Goal: Transaction & Acquisition: Purchase product/service

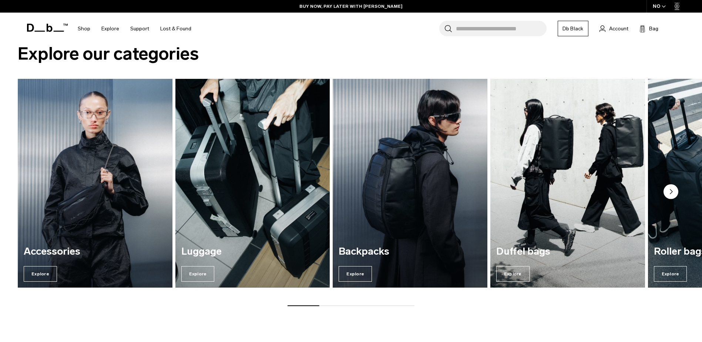
scroll to position [666, 0]
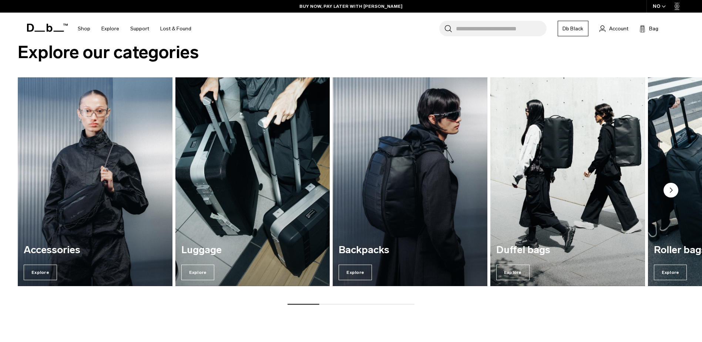
click at [670, 189] on icon "Next slide" at bounding box center [671, 190] width 2 height 4
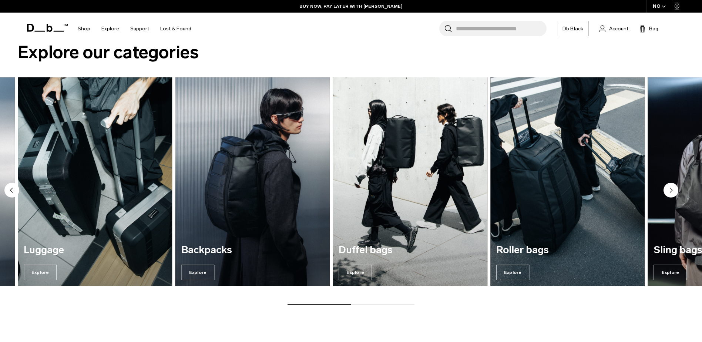
click at [670, 189] on icon "Next slide" at bounding box center [671, 190] width 2 height 4
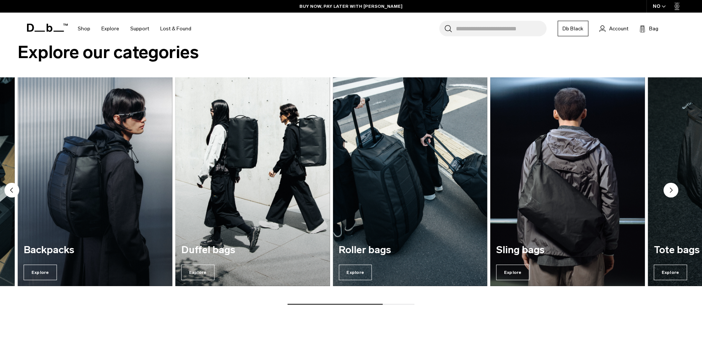
click at [670, 189] on icon "Next slide" at bounding box center [671, 190] width 2 height 4
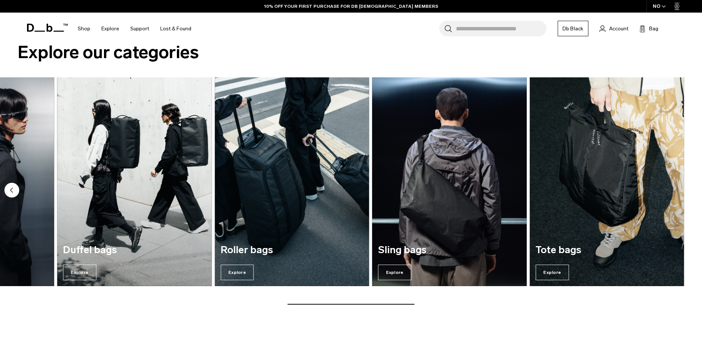
click at [11, 188] on circle "Previous slide" at bounding box center [11, 189] width 15 height 15
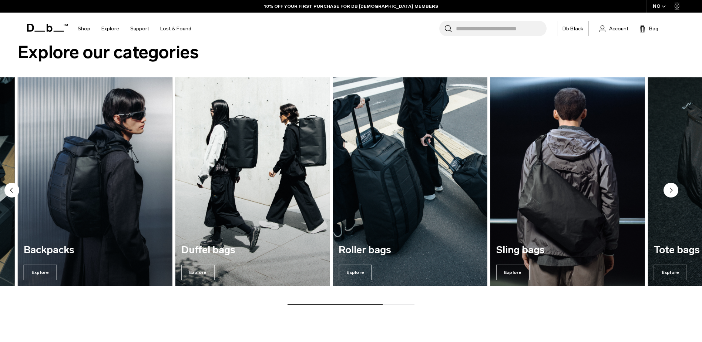
click at [11, 188] on circle "Previous slide" at bounding box center [11, 189] width 15 height 15
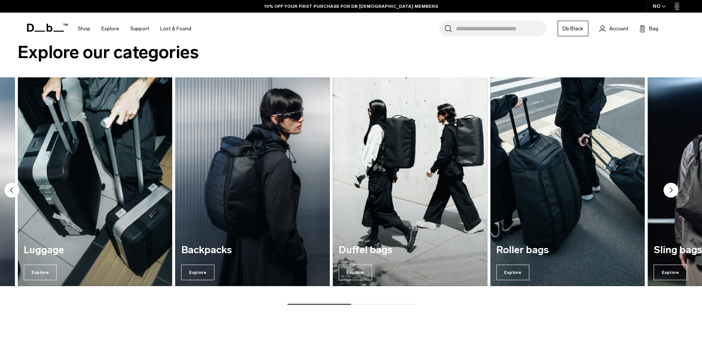
click at [11, 188] on circle "Previous slide" at bounding box center [11, 189] width 15 height 15
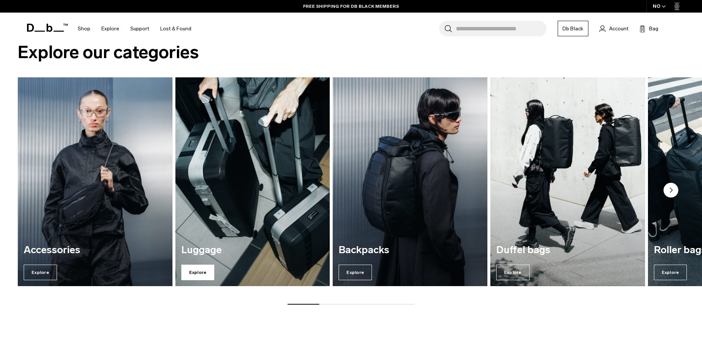
click at [193, 274] on span "Explore" at bounding box center [197, 273] width 33 height 16
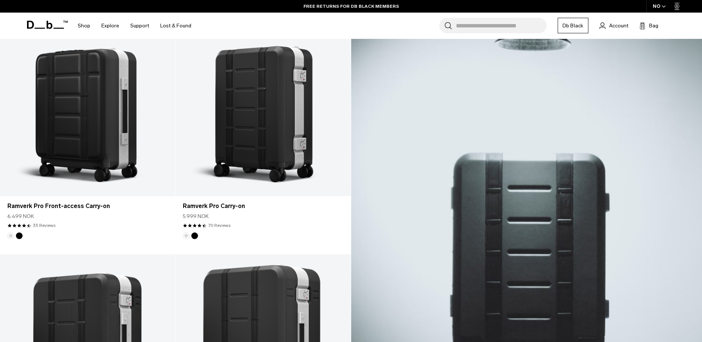
scroll to position [148, 0]
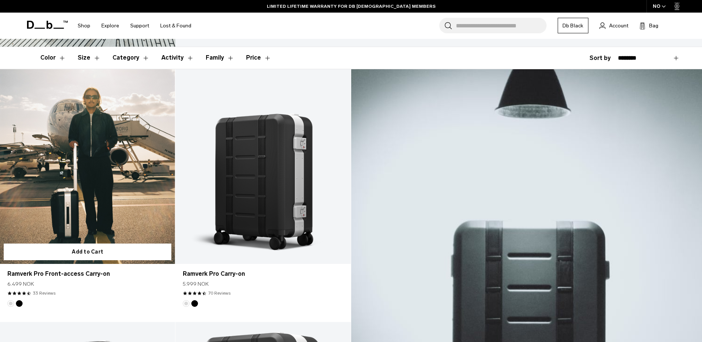
click at [95, 177] on link "Ramverk Pro Front-access Carry-on" at bounding box center [87, 166] width 175 height 195
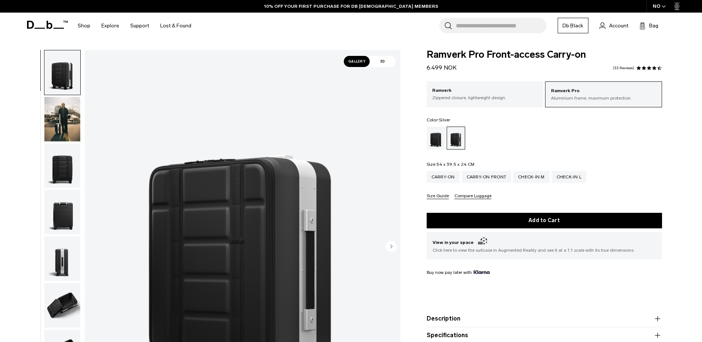
click at [62, 163] on img "button" at bounding box center [62, 166] width 36 height 44
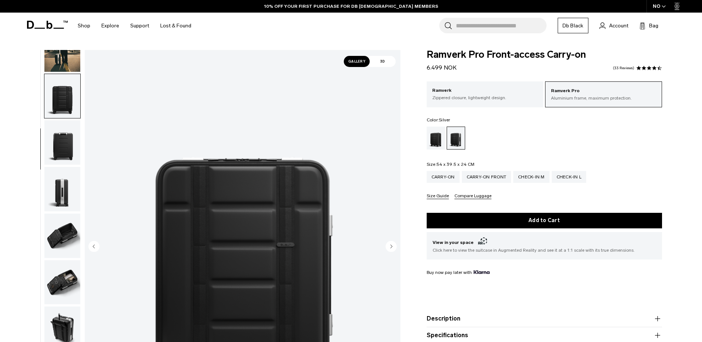
scroll to position [70, 0]
click at [62, 222] on img "button" at bounding box center [62, 235] width 36 height 44
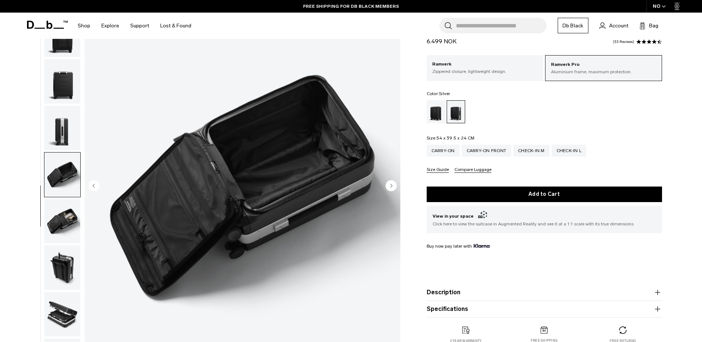
scroll to position [74, 0]
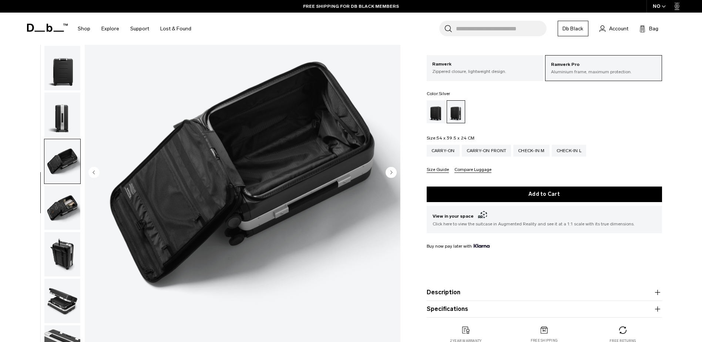
click at [62, 205] on img "button" at bounding box center [62, 208] width 36 height 44
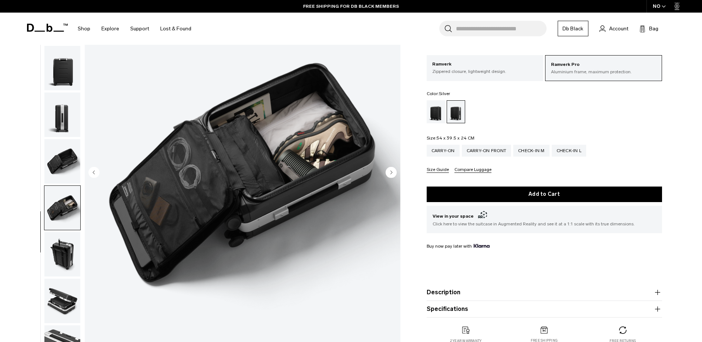
click at [70, 252] on img "button" at bounding box center [62, 254] width 36 height 44
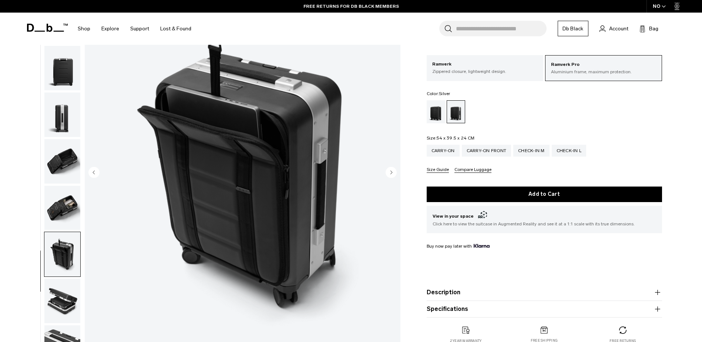
click at [68, 211] on img "button" at bounding box center [62, 208] width 36 height 44
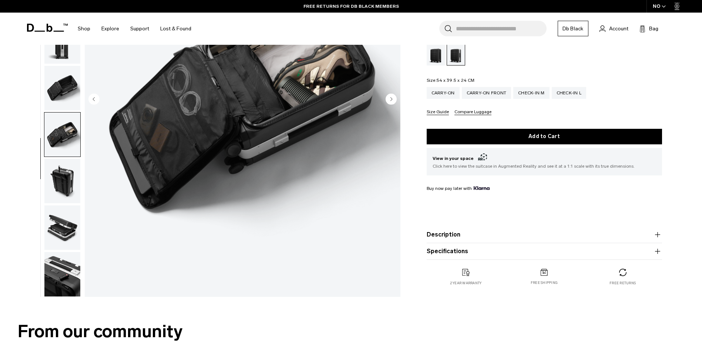
scroll to position [148, 0]
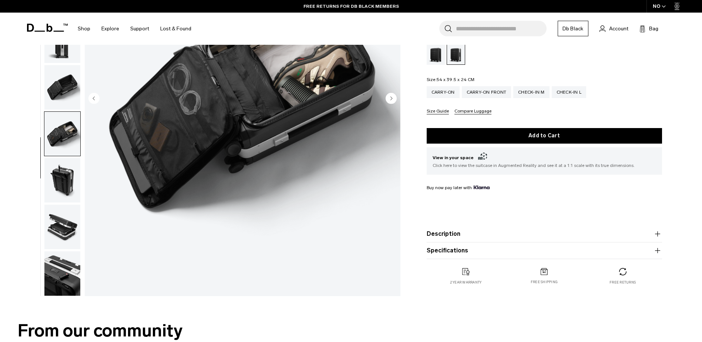
click at [63, 187] on img "button" at bounding box center [62, 180] width 36 height 44
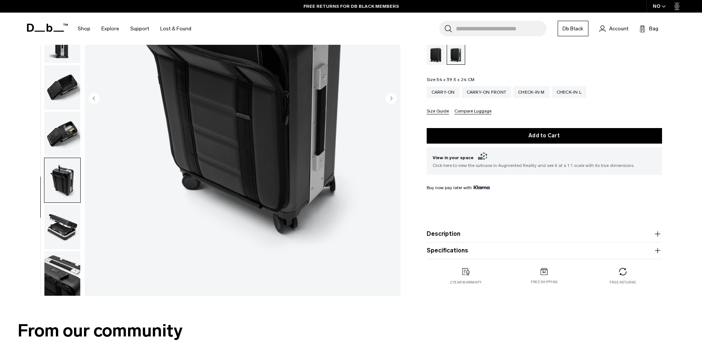
click at [67, 222] on img "button" at bounding box center [62, 227] width 36 height 44
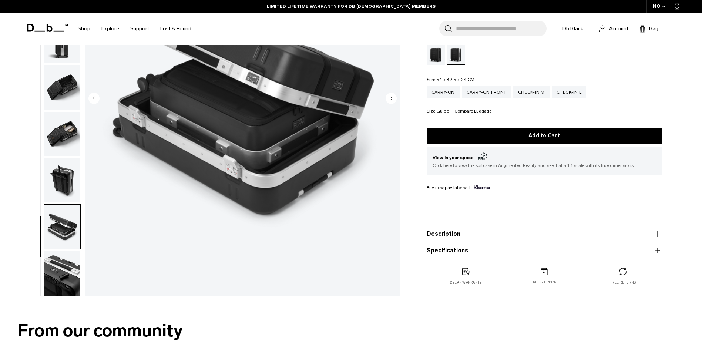
click at [61, 272] on img "button" at bounding box center [62, 273] width 36 height 44
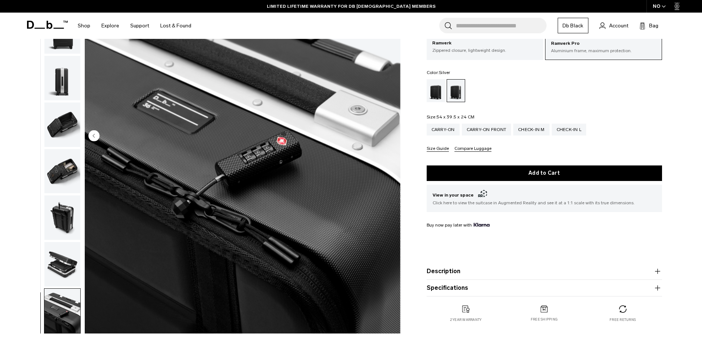
scroll to position [74, 0]
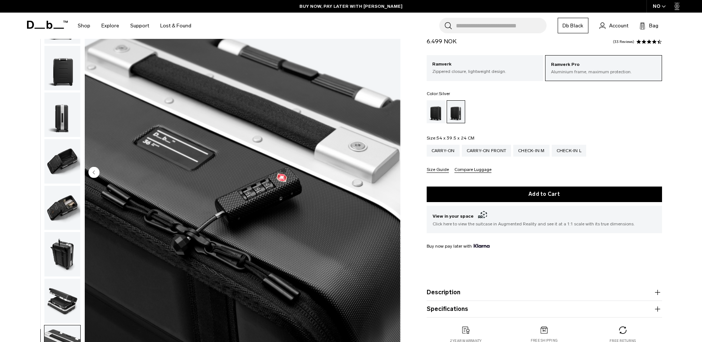
click at [60, 297] on img "button" at bounding box center [62, 301] width 36 height 44
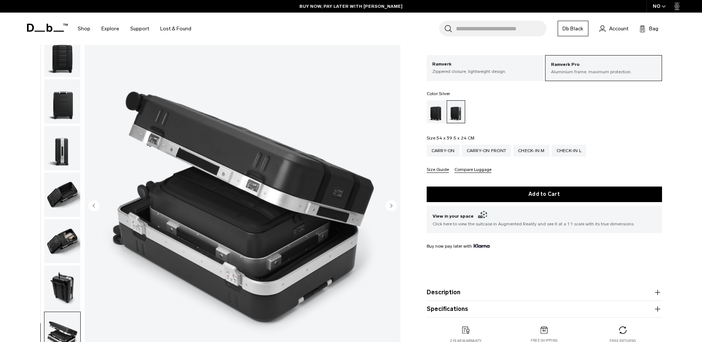
scroll to position [37, 0]
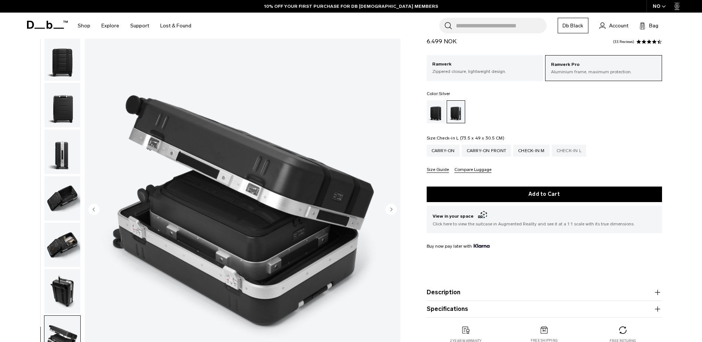
drag, startPoint x: 564, startPoint y: 154, endPoint x: 555, endPoint y: 154, distance: 8.9
click at [564, 154] on div "Check-in L" at bounding box center [569, 151] width 35 height 12
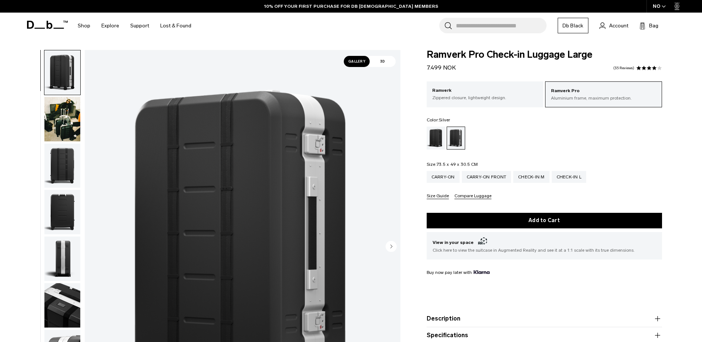
scroll to position [74, 0]
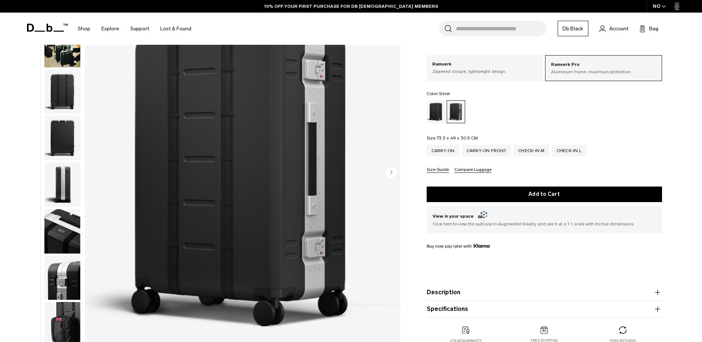
click at [390, 172] on icon "Next slide" at bounding box center [391, 172] width 2 height 3
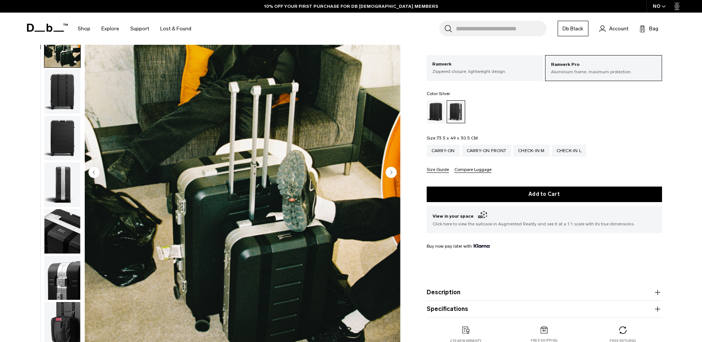
scroll to position [47, 0]
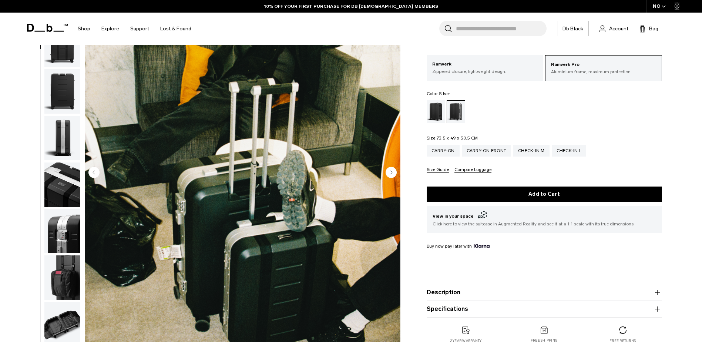
click at [390, 172] on icon "Next slide" at bounding box center [391, 172] width 2 height 3
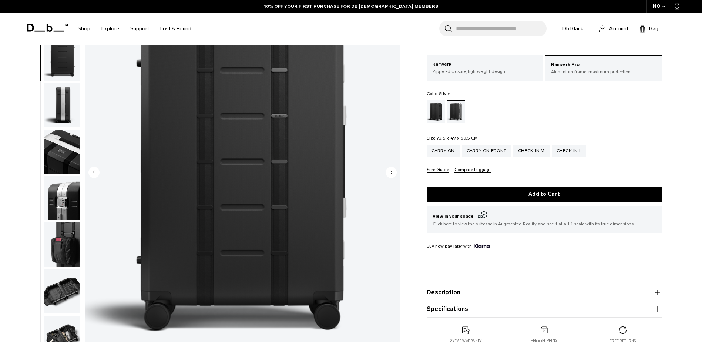
scroll to position [93, 0]
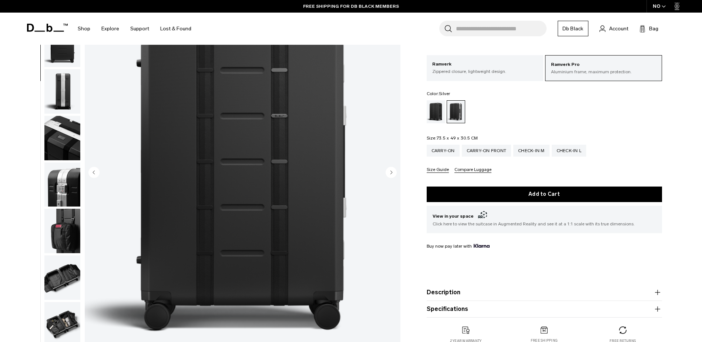
click at [390, 172] on icon "Next slide" at bounding box center [391, 172] width 2 height 3
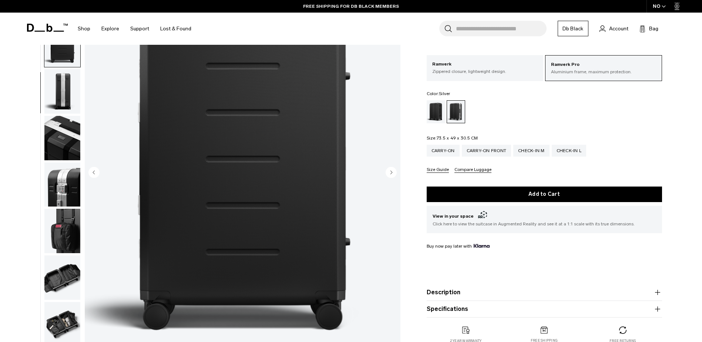
scroll to position [139, 0]
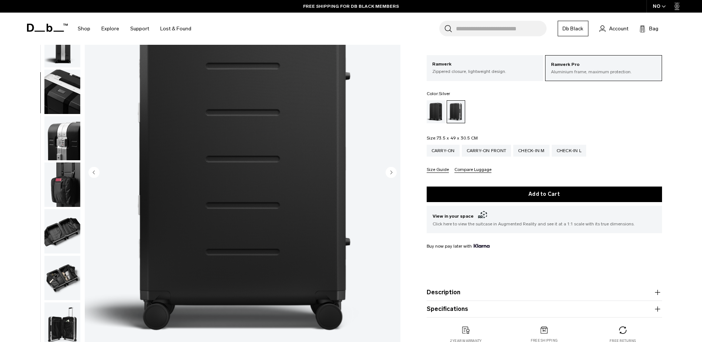
click at [390, 172] on icon "Next slide" at bounding box center [391, 172] width 2 height 3
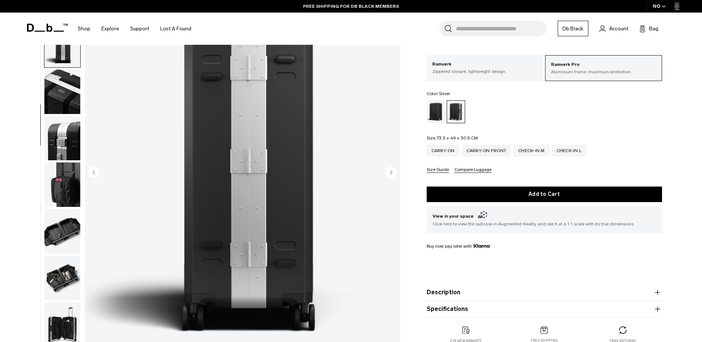
scroll to position [163, 0]
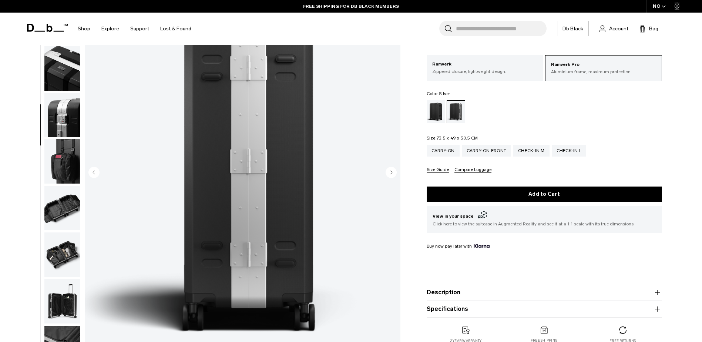
click at [390, 172] on icon "Next slide" at bounding box center [391, 172] width 2 height 3
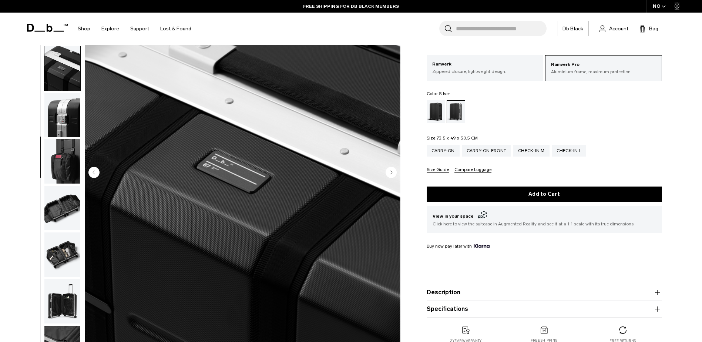
click at [390, 172] on icon "Next slide" at bounding box center [391, 172] width 2 height 3
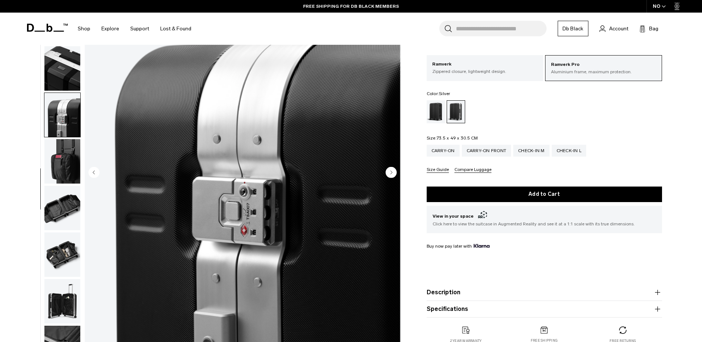
click at [390, 172] on icon "Next slide" at bounding box center [391, 172] width 2 height 3
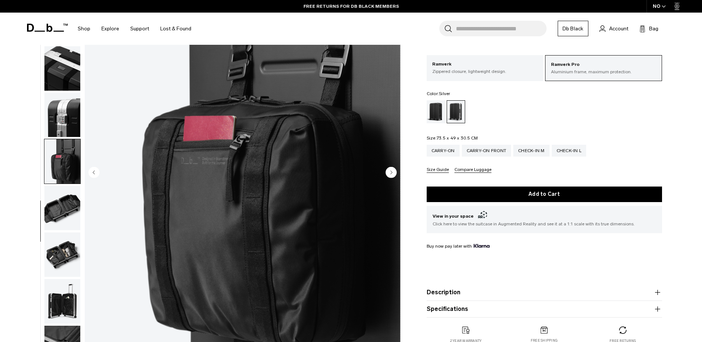
click at [390, 172] on icon "Next slide" at bounding box center [391, 172] width 2 height 3
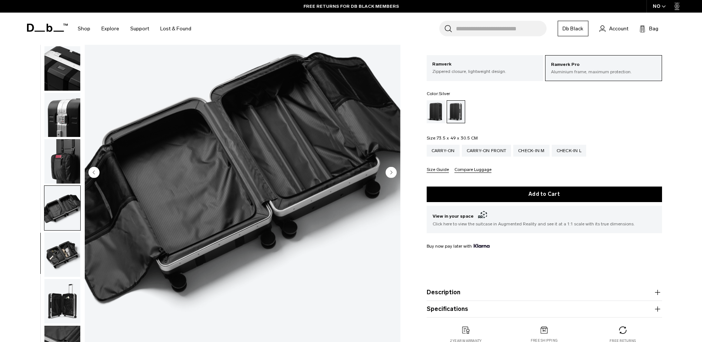
click at [390, 172] on icon "Next slide" at bounding box center [391, 172] width 2 height 3
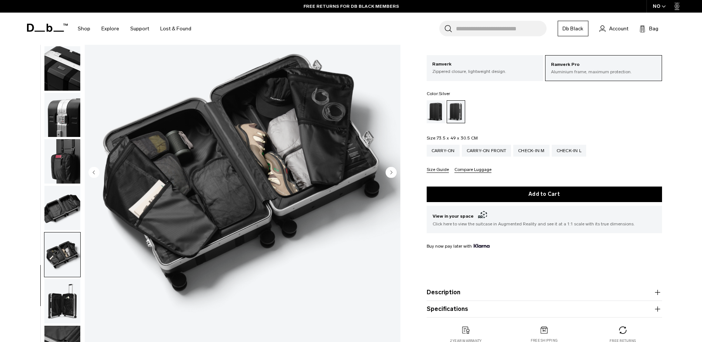
click at [390, 172] on icon "Next slide" at bounding box center [391, 172] width 2 height 3
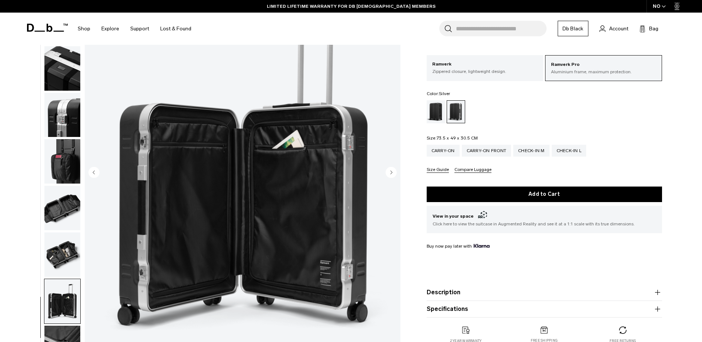
click at [390, 172] on icon "Next slide" at bounding box center [391, 172] width 2 height 3
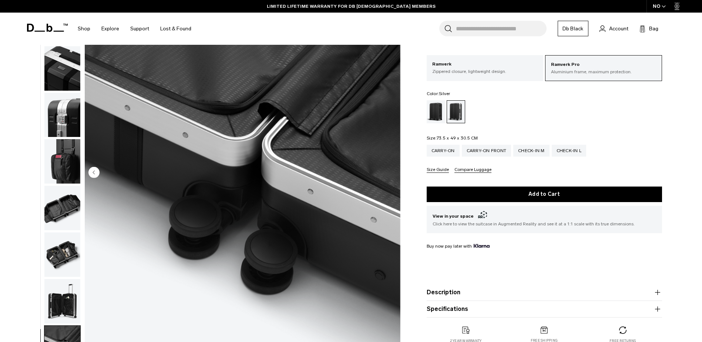
click at [390, 172] on img "12 / 12" at bounding box center [243, 173] width 316 height 394
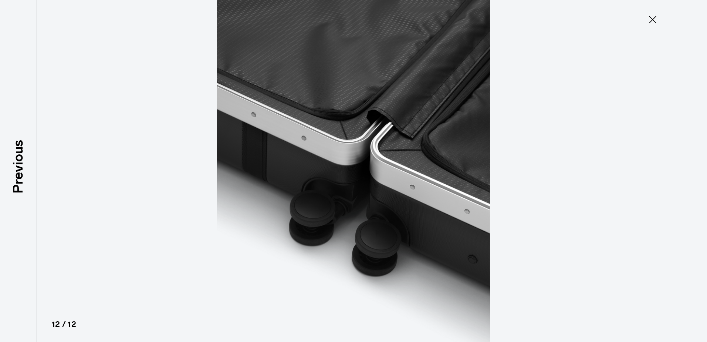
click at [655, 21] on icon at bounding box center [653, 20] width 12 height 12
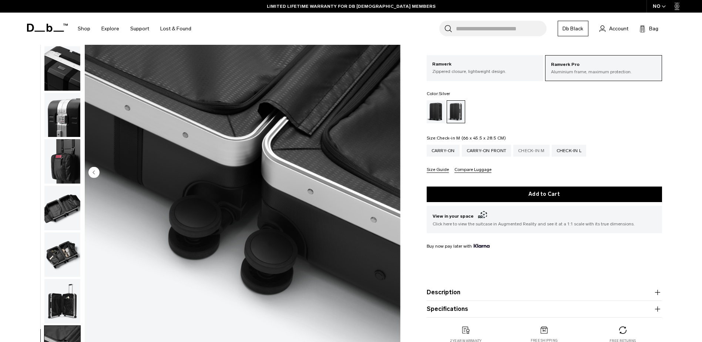
click at [518, 151] on div "Check-in M" at bounding box center [531, 151] width 36 height 12
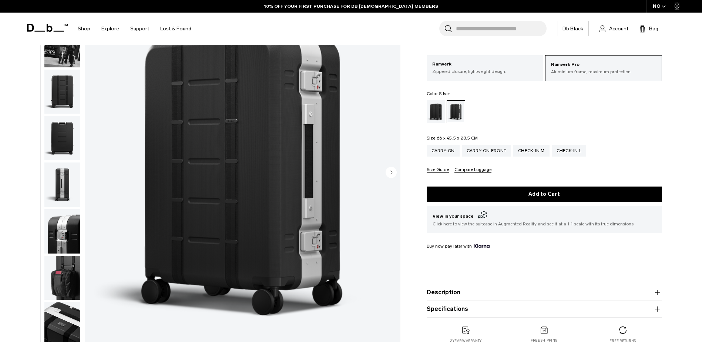
click at [391, 172] on icon "Next slide" at bounding box center [391, 172] width 2 height 3
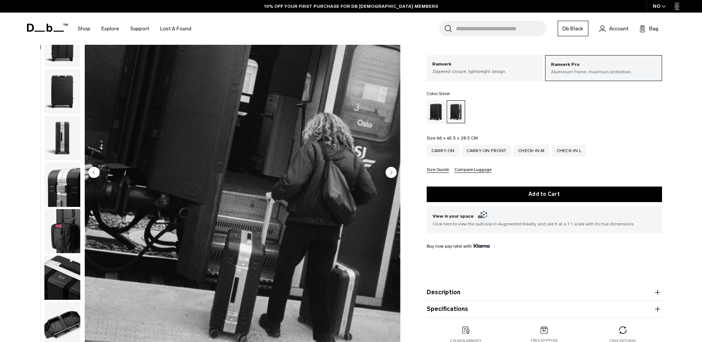
click at [391, 172] on icon "Next slide" at bounding box center [391, 172] width 2 height 3
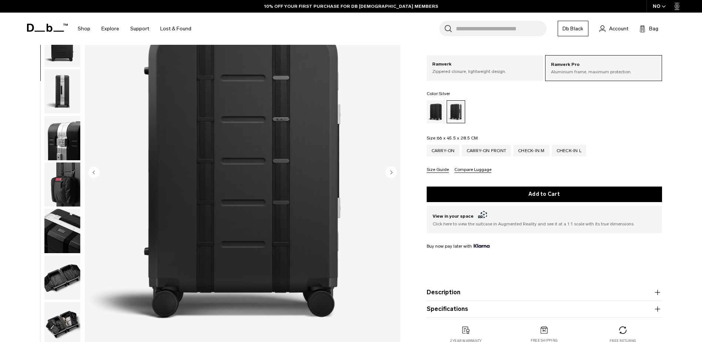
click at [391, 172] on icon "Next slide" at bounding box center [391, 172] width 2 height 3
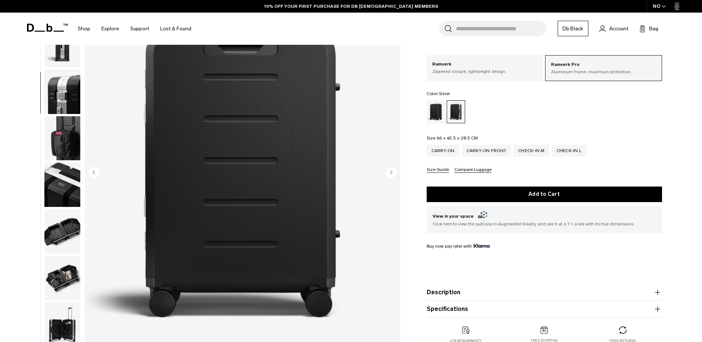
click at [391, 172] on icon "Next slide" at bounding box center [391, 172] width 2 height 3
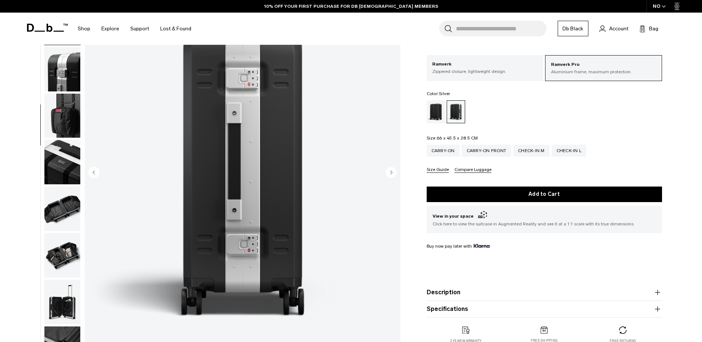
scroll to position [163, 0]
click at [391, 172] on icon "Next slide" at bounding box center [391, 172] width 2 height 3
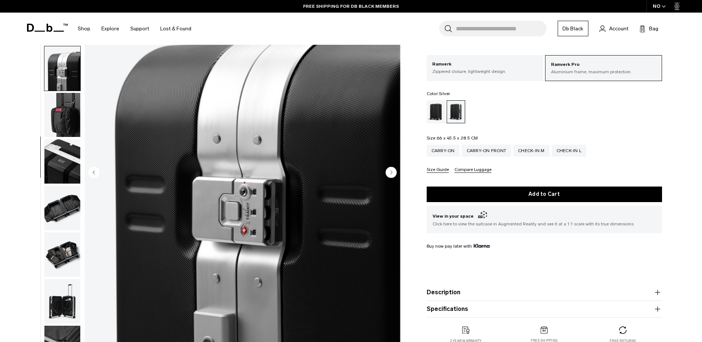
click at [391, 172] on icon "Next slide" at bounding box center [391, 172] width 2 height 3
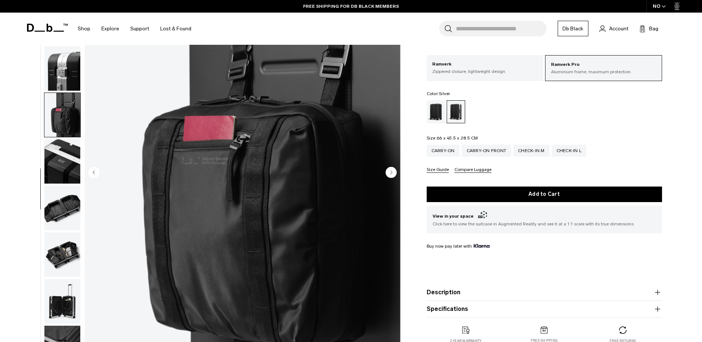
click at [391, 172] on icon "Next slide" at bounding box center [391, 172] width 2 height 3
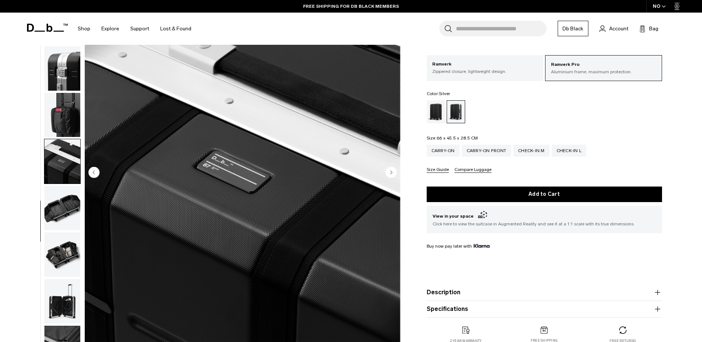
click at [391, 172] on icon "Next slide" at bounding box center [391, 172] width 2 height 3
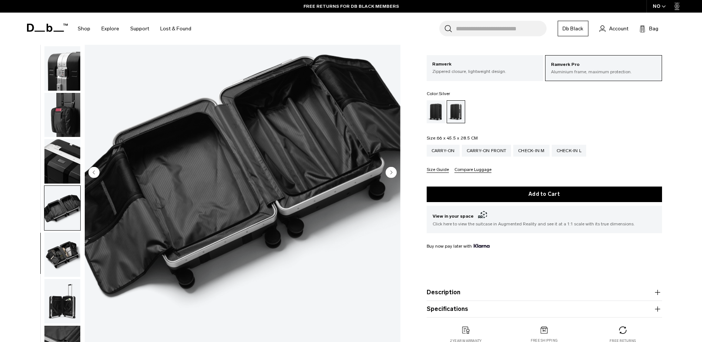
click at [391, 172] on icon "Next slide" at bounding box center [391, 172] width 2 height 3
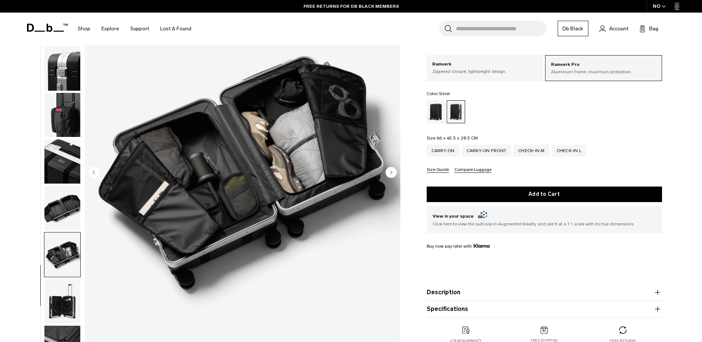
click at [391, 172] on icon "Next slide" at bounding box center [391, 172] width 2 height 3
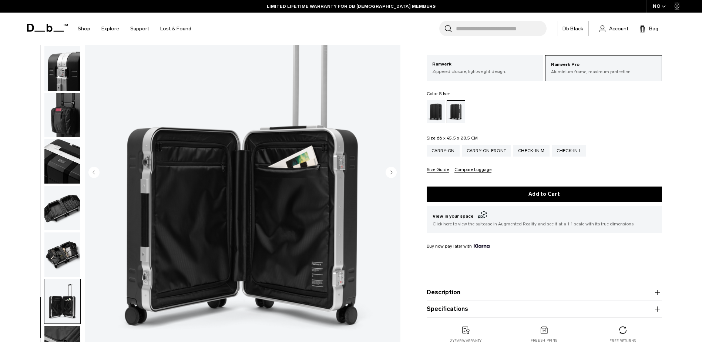
click at [391, 172] on icon "Next slide" at bounding box center [391, 172] width 2 height 3
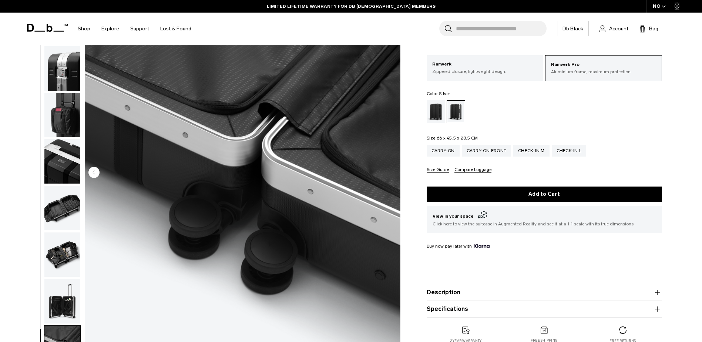
scroll to position [0, 0]
